Goal: Task Accomplishment & Management: Manage account settings

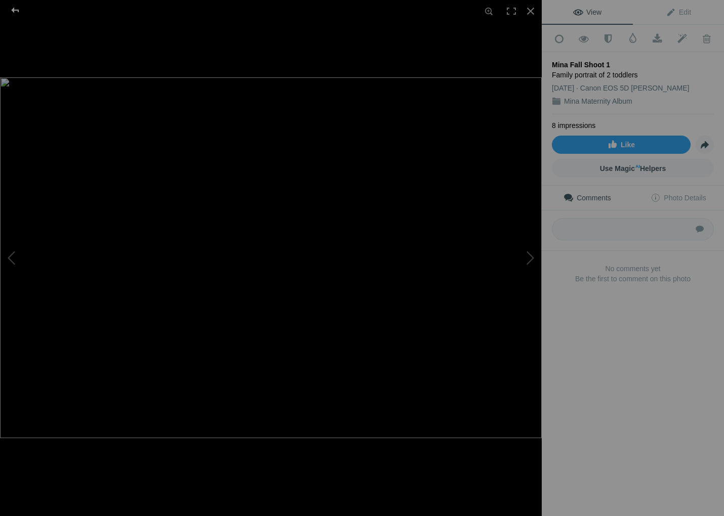
click at [15, 16] on div at bounding box center [15, 10] width 36 height 20
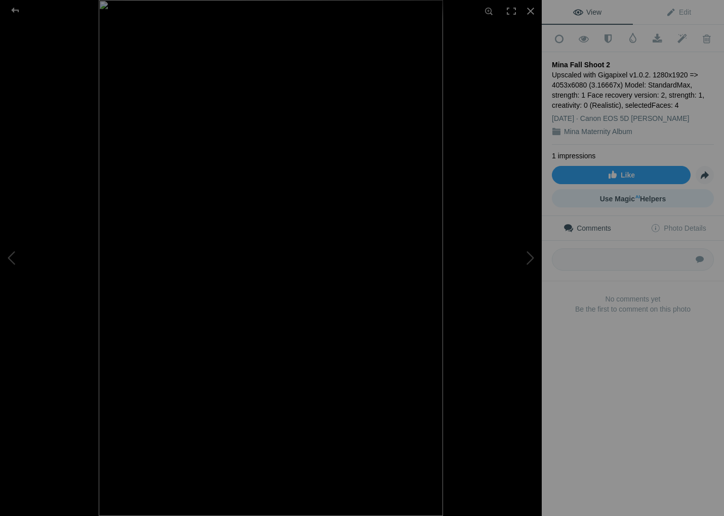
click at [626, 198] on span "Use Magic AI Helpers" at bounding box center [633, 199] width 66 height 8
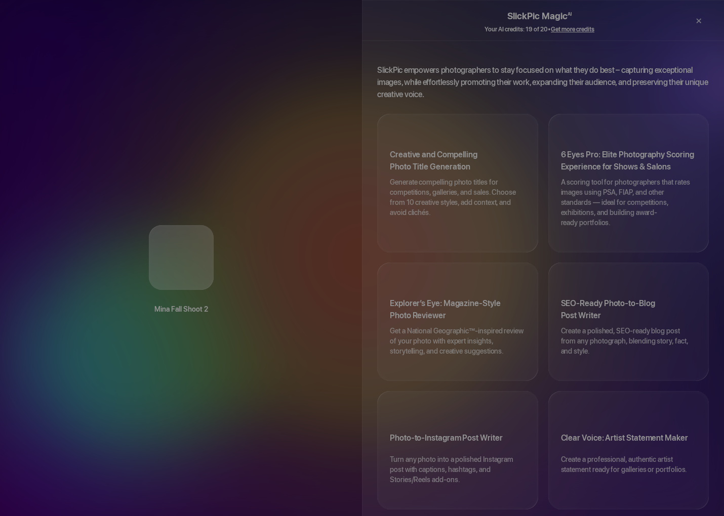
scroll to position [2, 0]
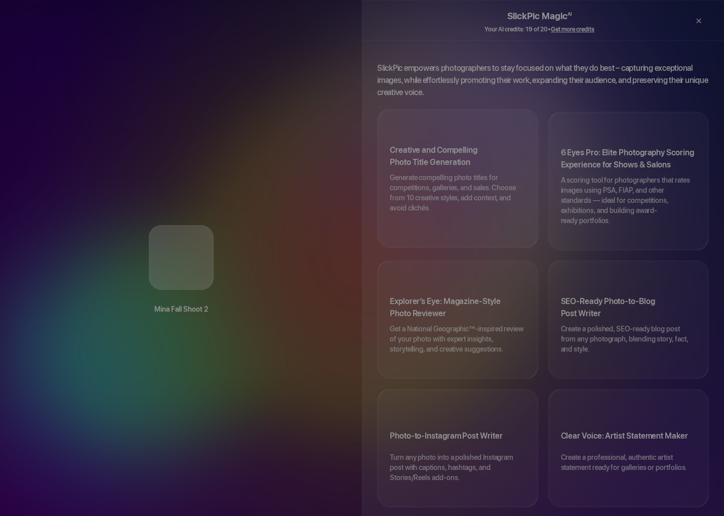
click at [450, 150] on h3 "Creative and Compelling Photo Title Generation" at bounding box center [458, 158] width 136 height 28
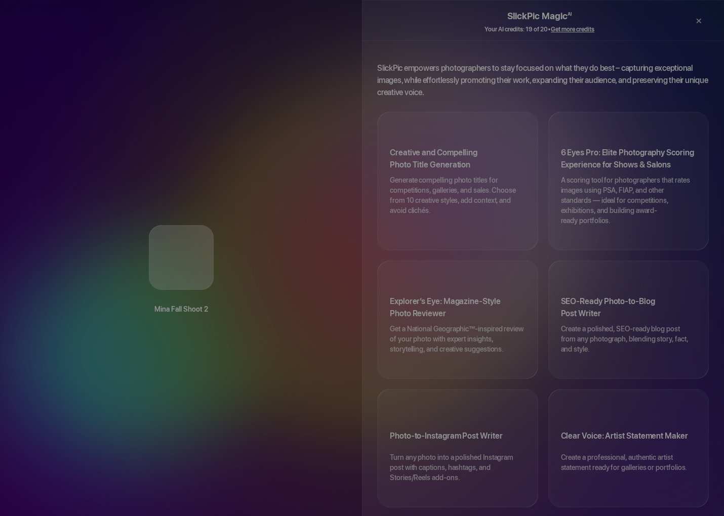
scroll to position [0, 0]
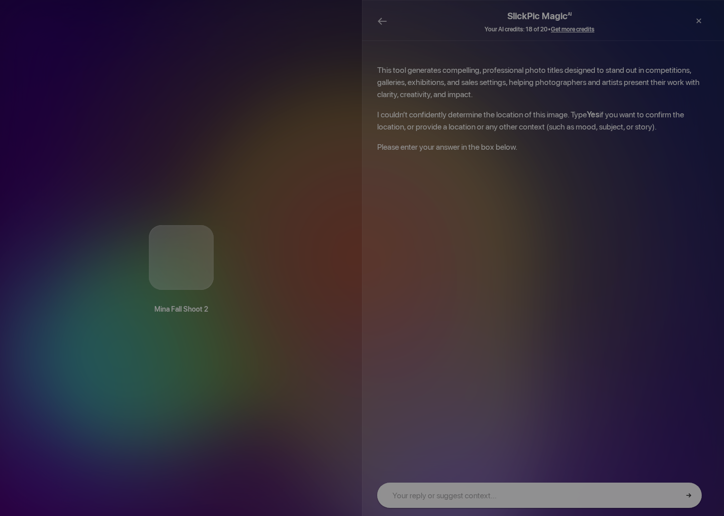
click at [452, 500] on input "text" at bounding box center [539, 495] width 324 height 25
type input "Outdoor family portraits"
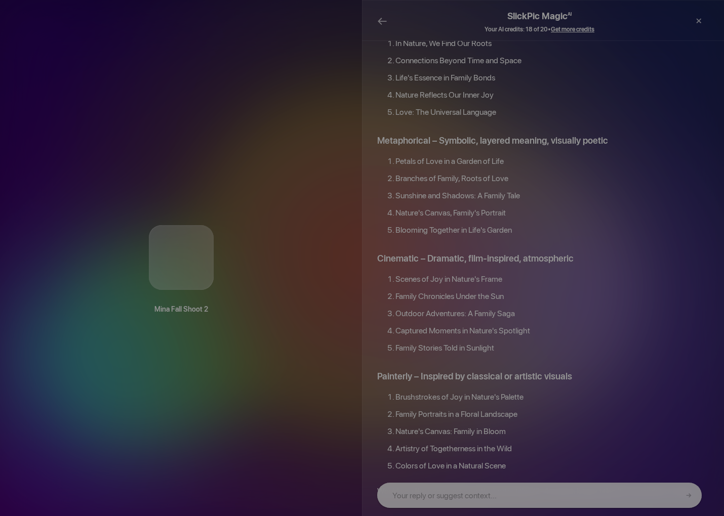
scroll to position [940, 0]
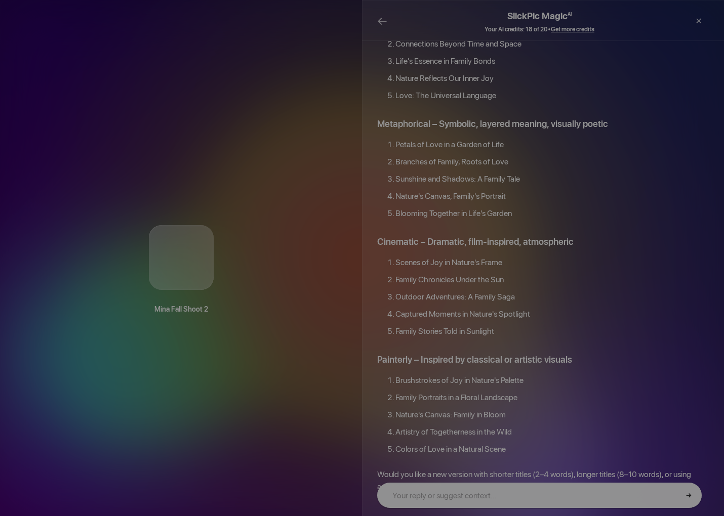
click at [543, 502] on input "text" at bounding box center [539, 495] width 324 height 25
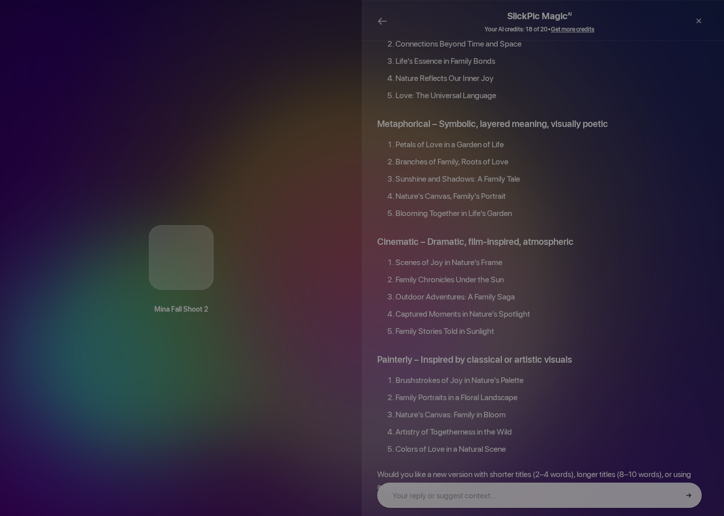
click at [395, 392] on li "Family Portraits in a Floral Landscape" at bounding box center [551, 400] width 313 height 17
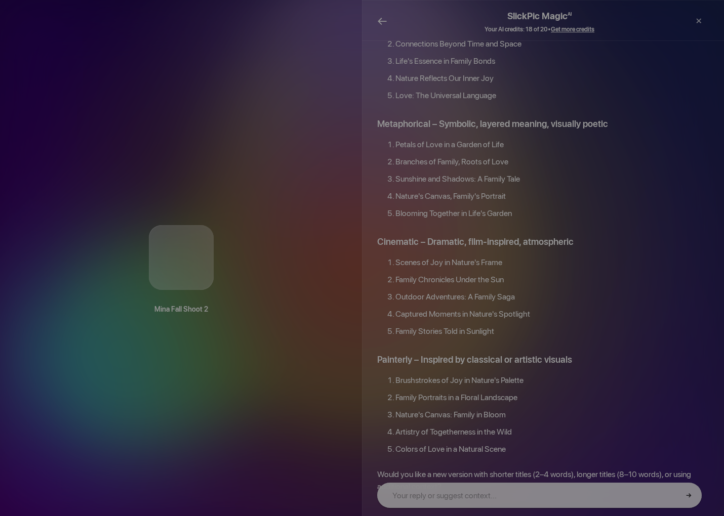
click at [379, 19] on span "←" at bounding box center [382, 21] width 10 height 15
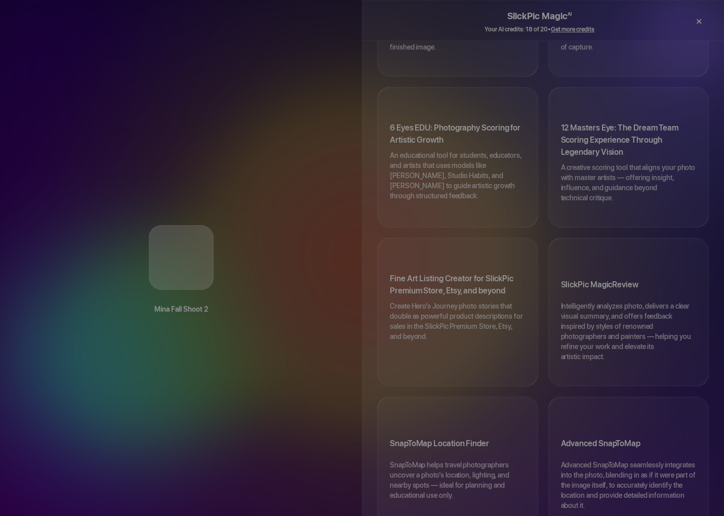
click at [697, 20] on div "×" at bounding box center [698, 21] width 30 height 20
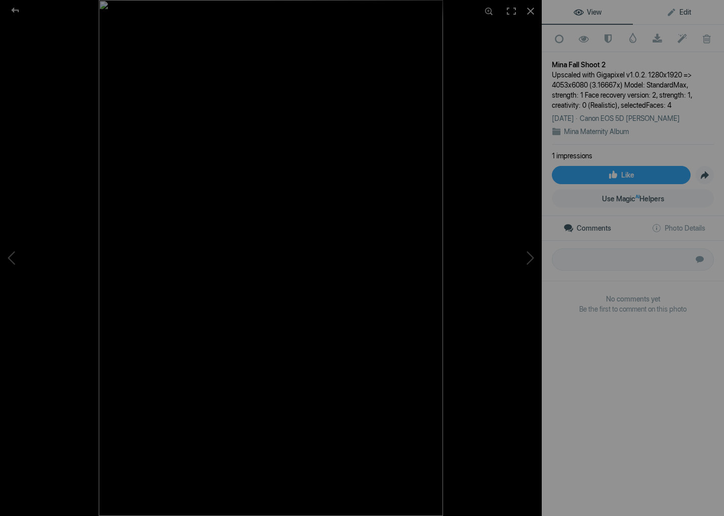
click at [673, 14] on span "Edit" at bounding box center [678, 12] width 25 height 8
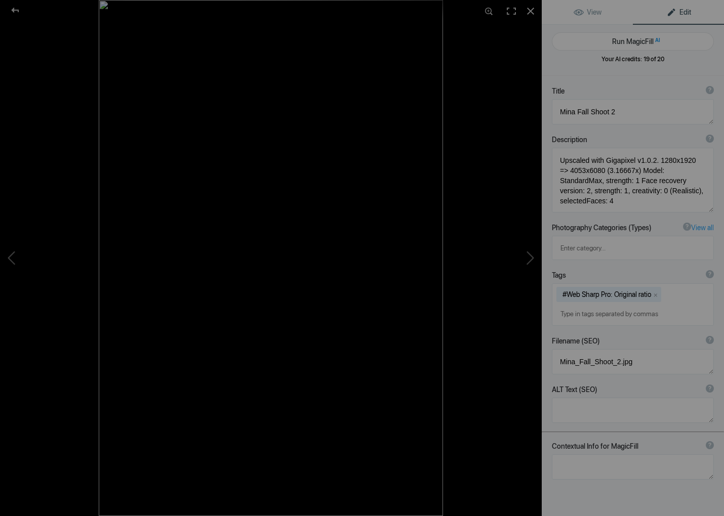
click at [657, 291] on button "x" at bounding box center [655, 294] width 7 height 7
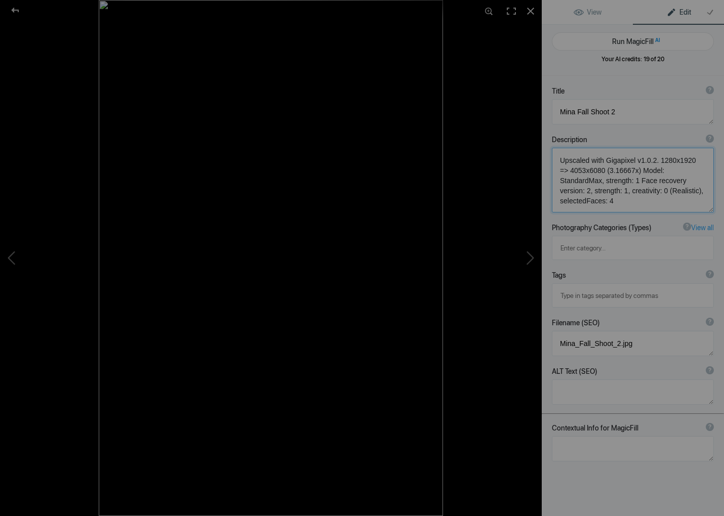
scroll to position [1, 0]
drag, startPoint x: 562, startPoint y: 162, endPoint x: 723, endPoint y: 257, distance: 187.2
click at [713, 275] on div "Title ? Photo title is one of the highest used Search Engine ranking criteria a…" at bounding box center [633, 334] width 182 height 516
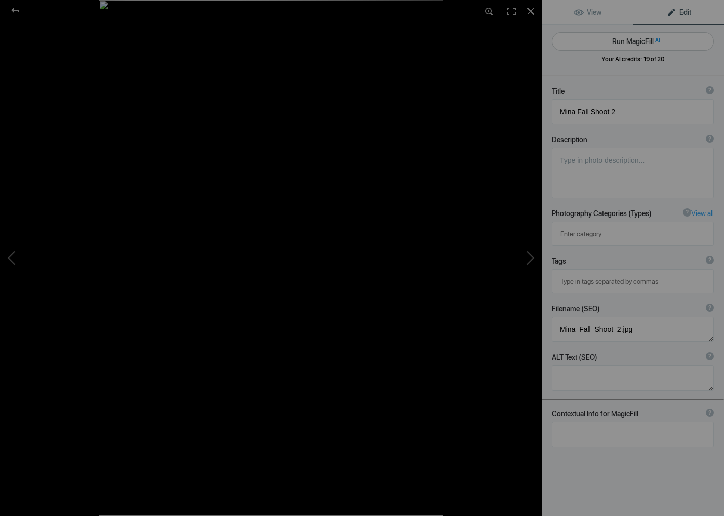
click at [662, 48] on button "Run MagicFill AI" at bounding box center [633, 41] width 162 height 18
type textarea "Family Portrait at Mina Falls: Cherished Moments in Nature"
type textarea "This heartwarming family portrait captures the joy and connection shared among …"
type textarea "family-portrait-mina-falls.jpg"
type textarea "A joyful family of four poses together on a bench at Mina Falls, surrounded by …"
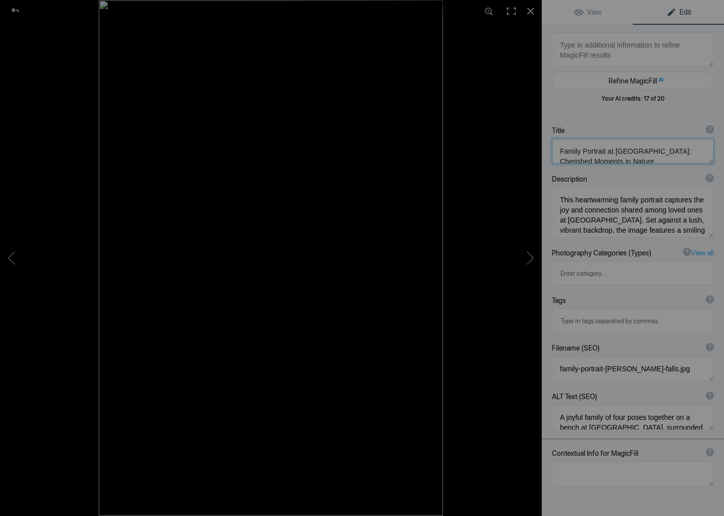
click at [624, 162] on textarea at bounding box center [633, 151] width 162 height 25
click at [615, 150] on textarea at bounding box center [633, 151] width 162 height 25
drag, startPoint x: 612, startPoint y: 150, endPoint x: 641, endPoint y: 151, distance: 28.4
click at [641, 151] on textarea at bounding box center [633, 151] width 162 height 25
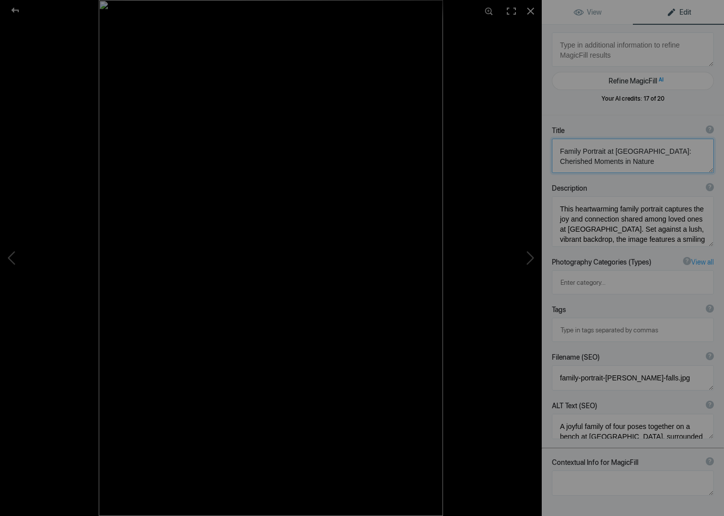
type textarea "Family Portrait at Quarry Hills Park: Cherished Moments in Nature"
drag, startPoint x: 605, startPoint y: 229, endPoint x: 632, endPoint y: 228, distance: 26.8
click at [632, 228] on textarea at bounding box center [633, 221] width 162 height 51
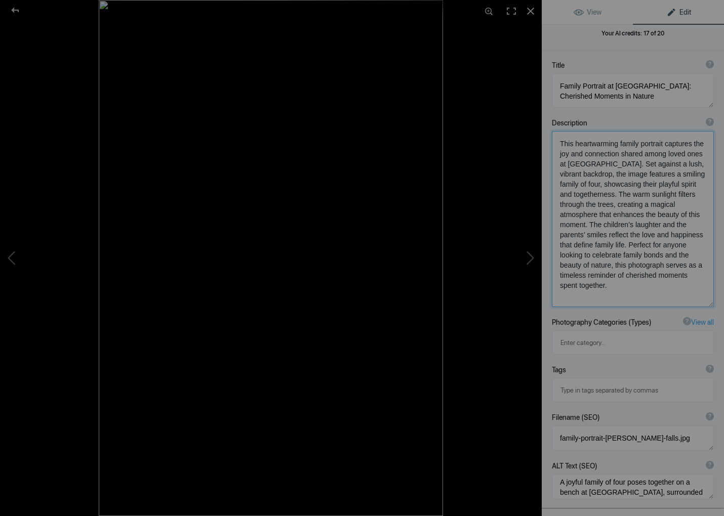
scroll to position [11, 0]
type textarea "This heartwarming family portrait captures the joy and connection shared among …"
drag, startPoint x: 589, startPoint y: 437, endPoint x: 618, endPoint y: 438, distance: 28.9
click at [618, 474] on textarea at bounding box center [633, 486] width 162 height 25
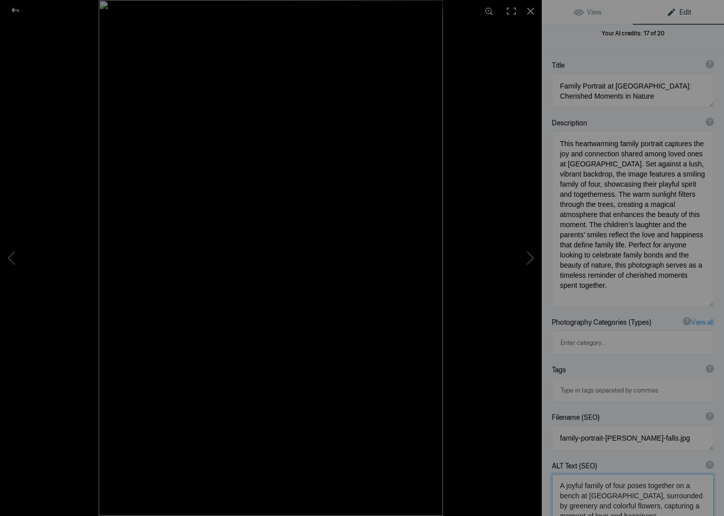
click at [663, 474] on textarea at bounding box center [633, 501] width 162 height 55
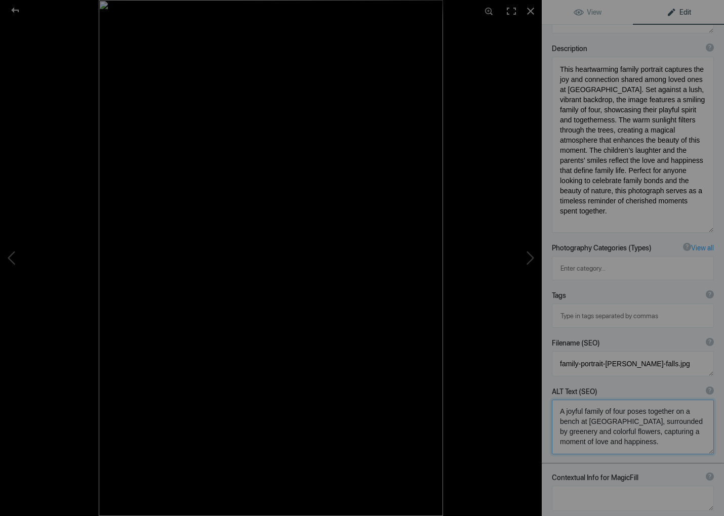
scroll to position [180, 0]
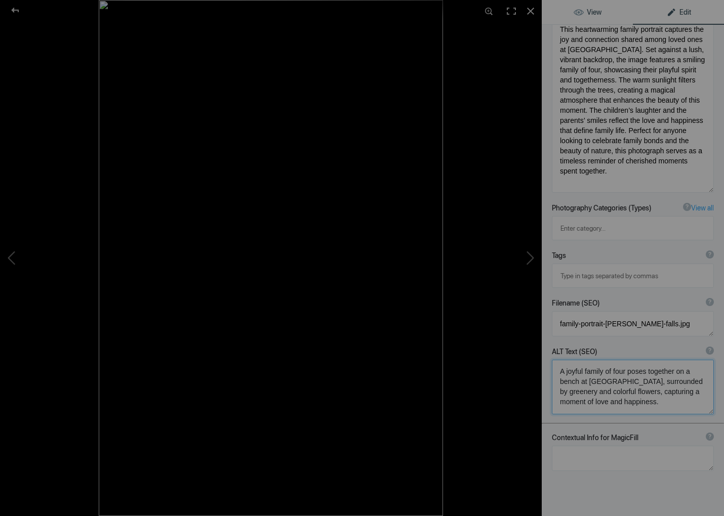
type textarea "A joyful family of four poses together on a bench at Quarry Hills Park, surroun…"
click at [585, 10] on span "View" at bounding box center [587, 12] width 28 height 8
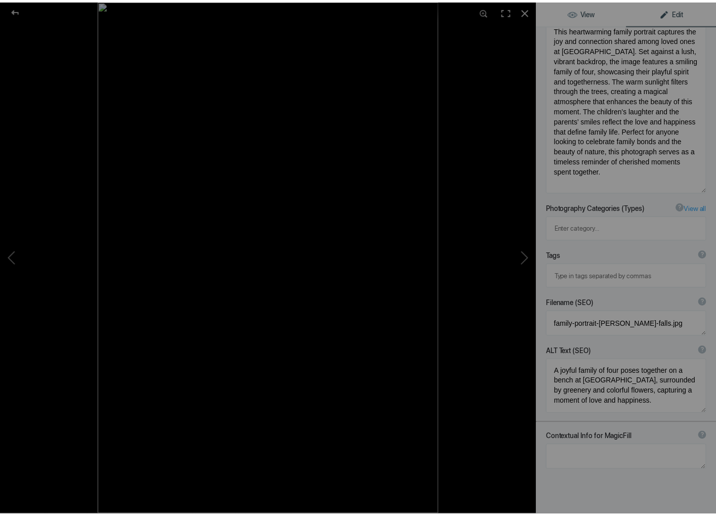
scroll to position [0, 0]
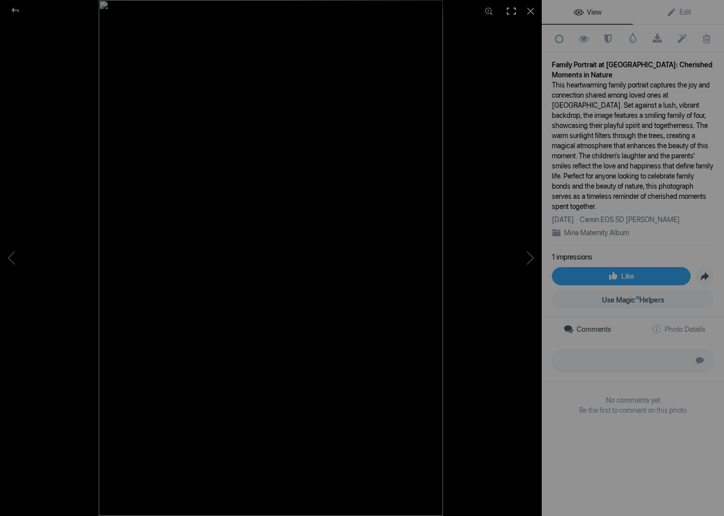
click at [513, 14] on div at bounding box center [511, 11] width 22 height 22
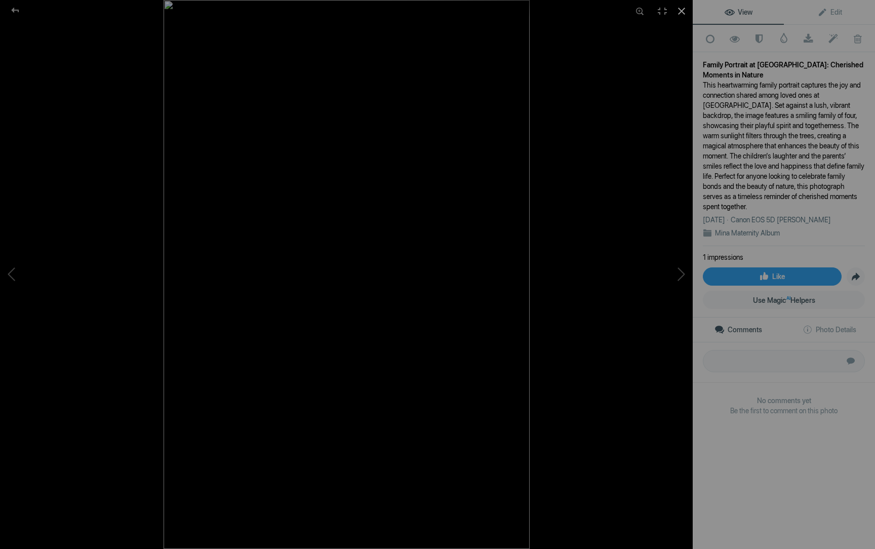
click at [686, 8] on div at bounding box center [681, 11] width 22 height 22
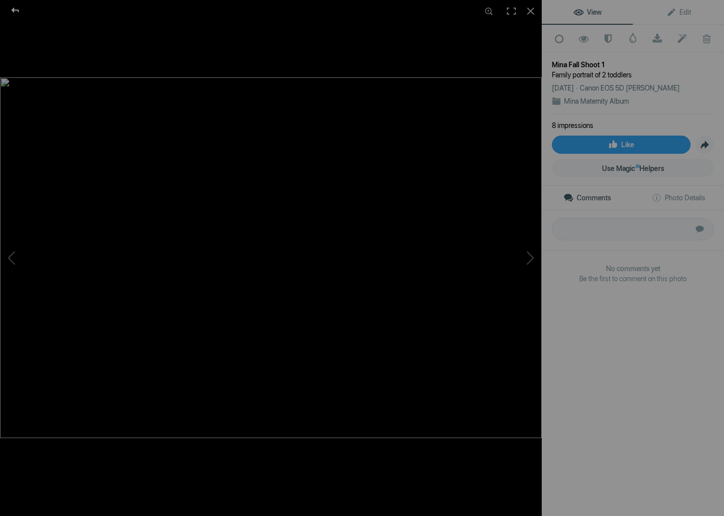
click at [15, 12] on div at bounding box center [15, 10] width 36 height 20
